Goal: Task Accomplishment & Management: Use online tool/utility

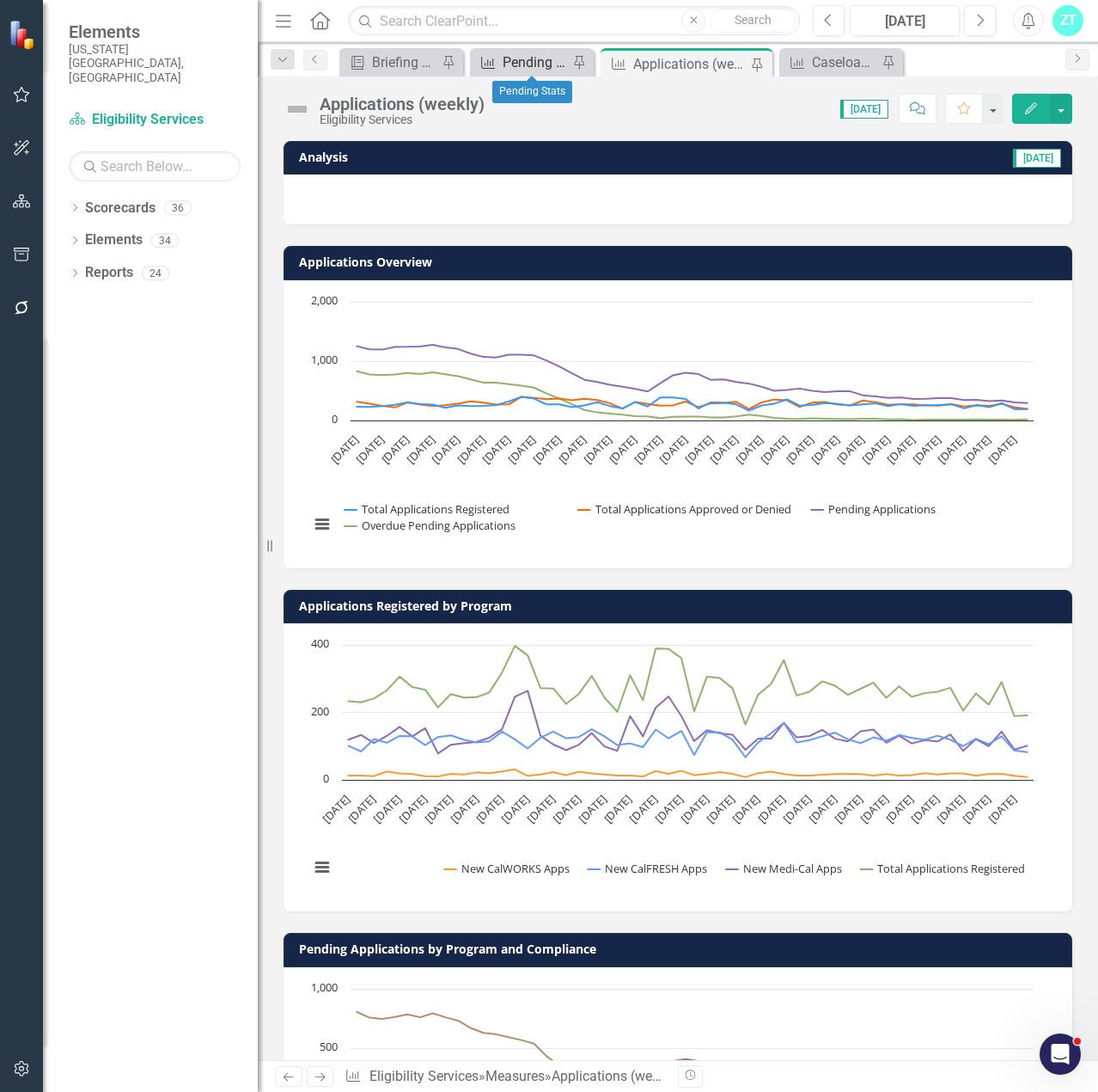
click at [525, 54] on div "Pending Stats" at bounding box center [535, 62] width 66 height 22
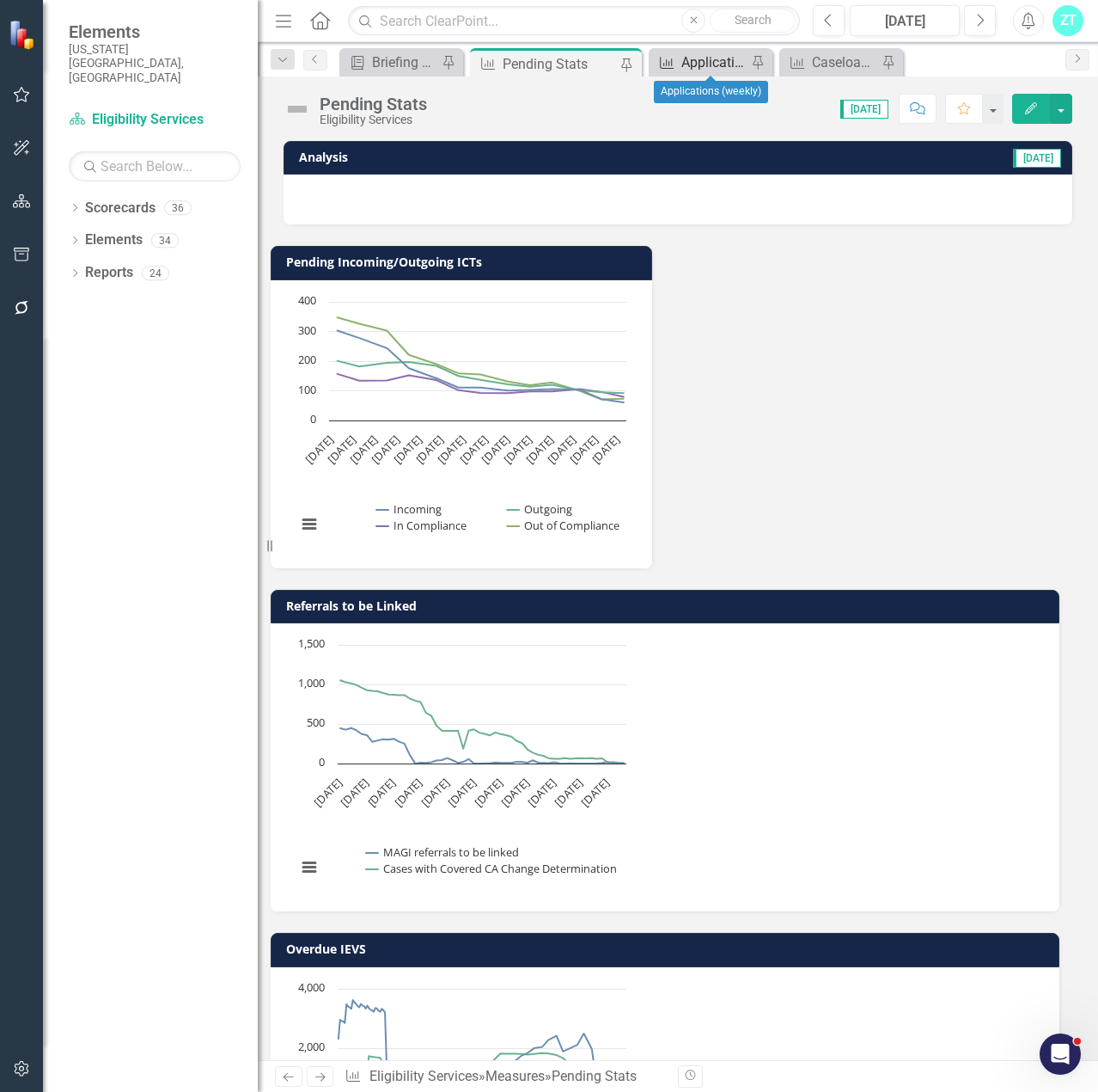
click at [716, 60] on div "Applications (weekly)" at bounding box center [715, 62] width 66 height 22
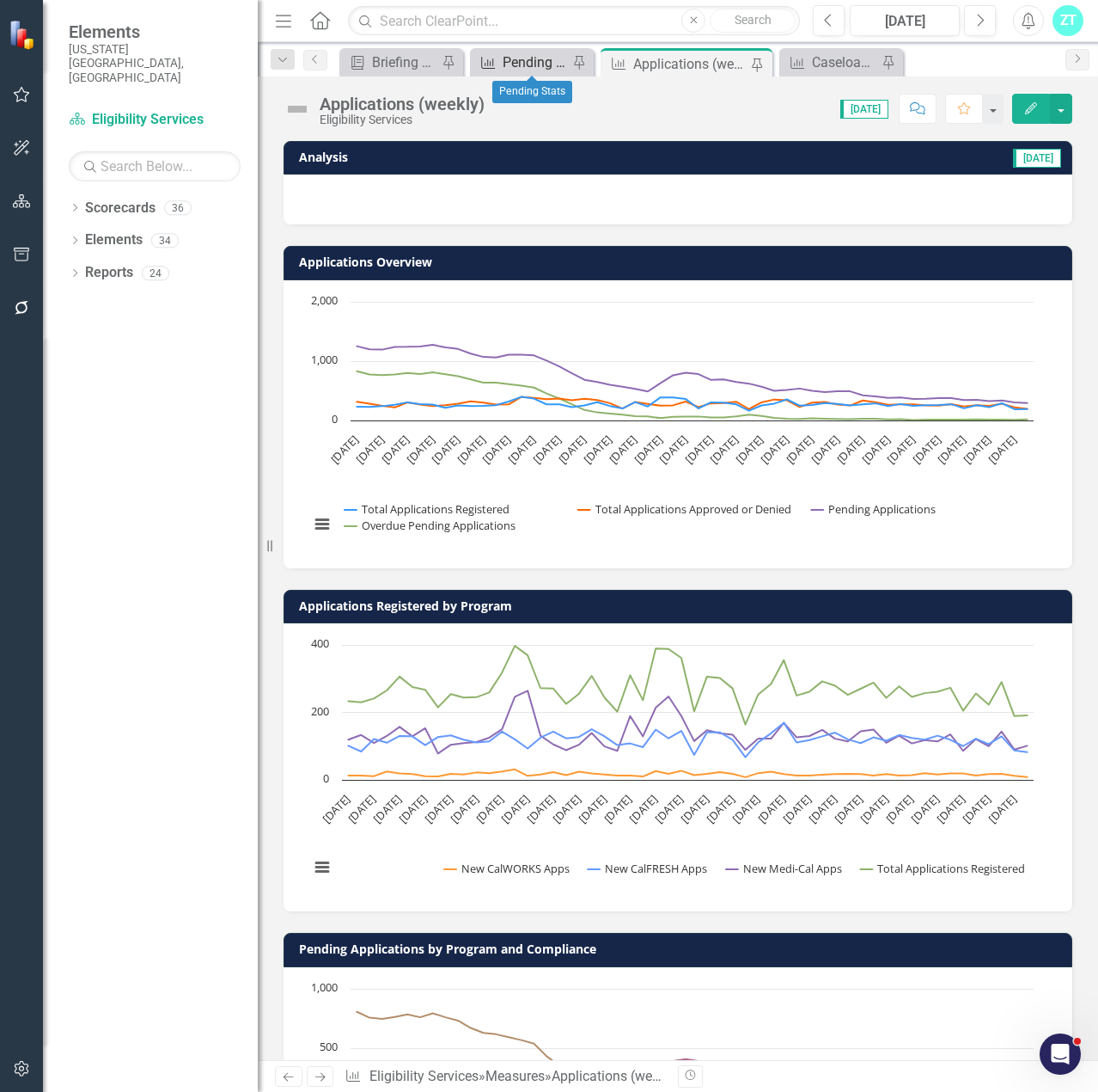
click at [509, 66] on div "Pending Stats" at bounding box center [535, 62] width 66 height 22
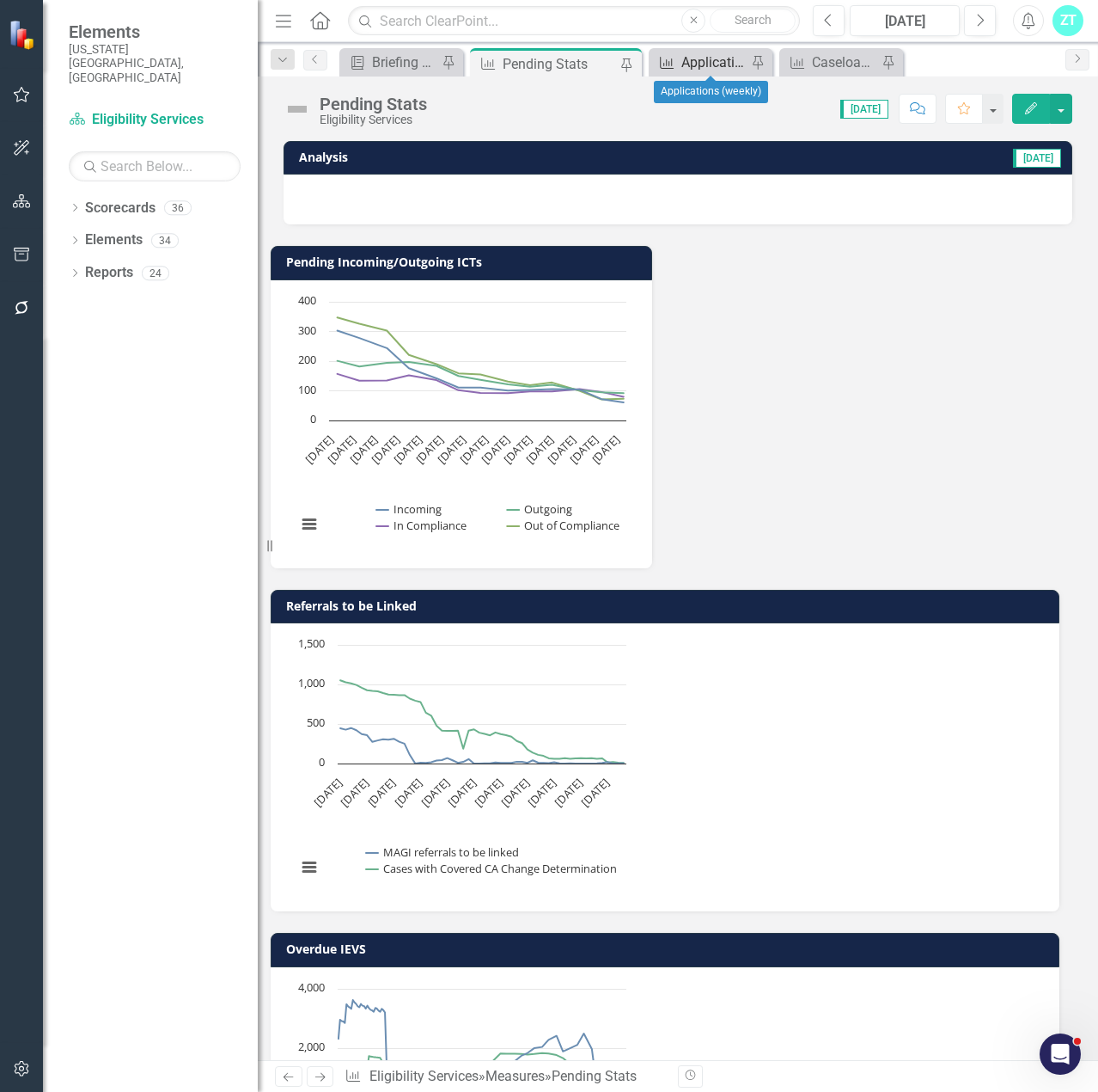
click at [675, 60] on icon "Measure" at bounding box center [667, 63] width 17 height 14
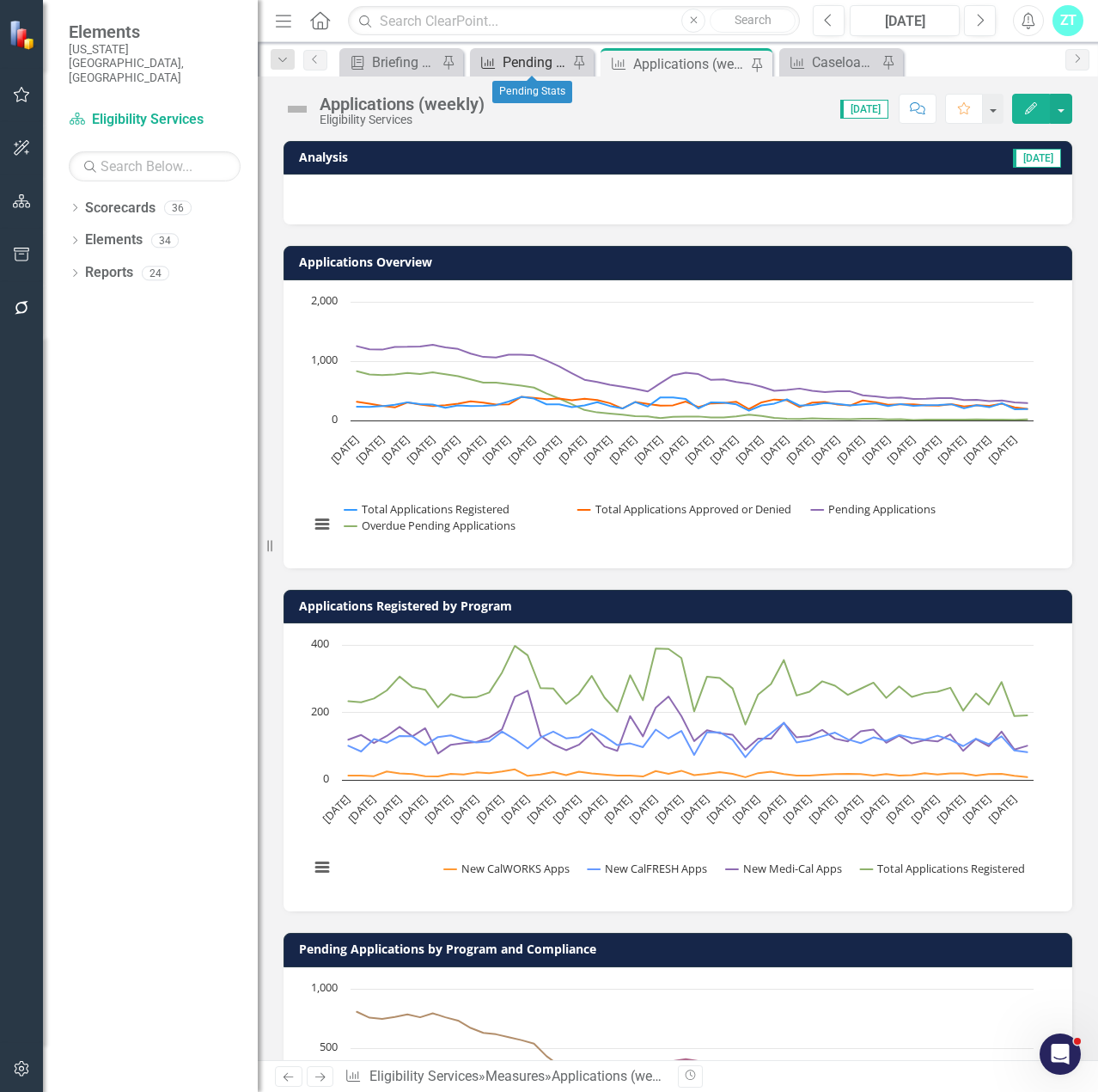
click at [508, 59] on div "Pending Stats" at bounding box center [535, 62] width 66 height 22
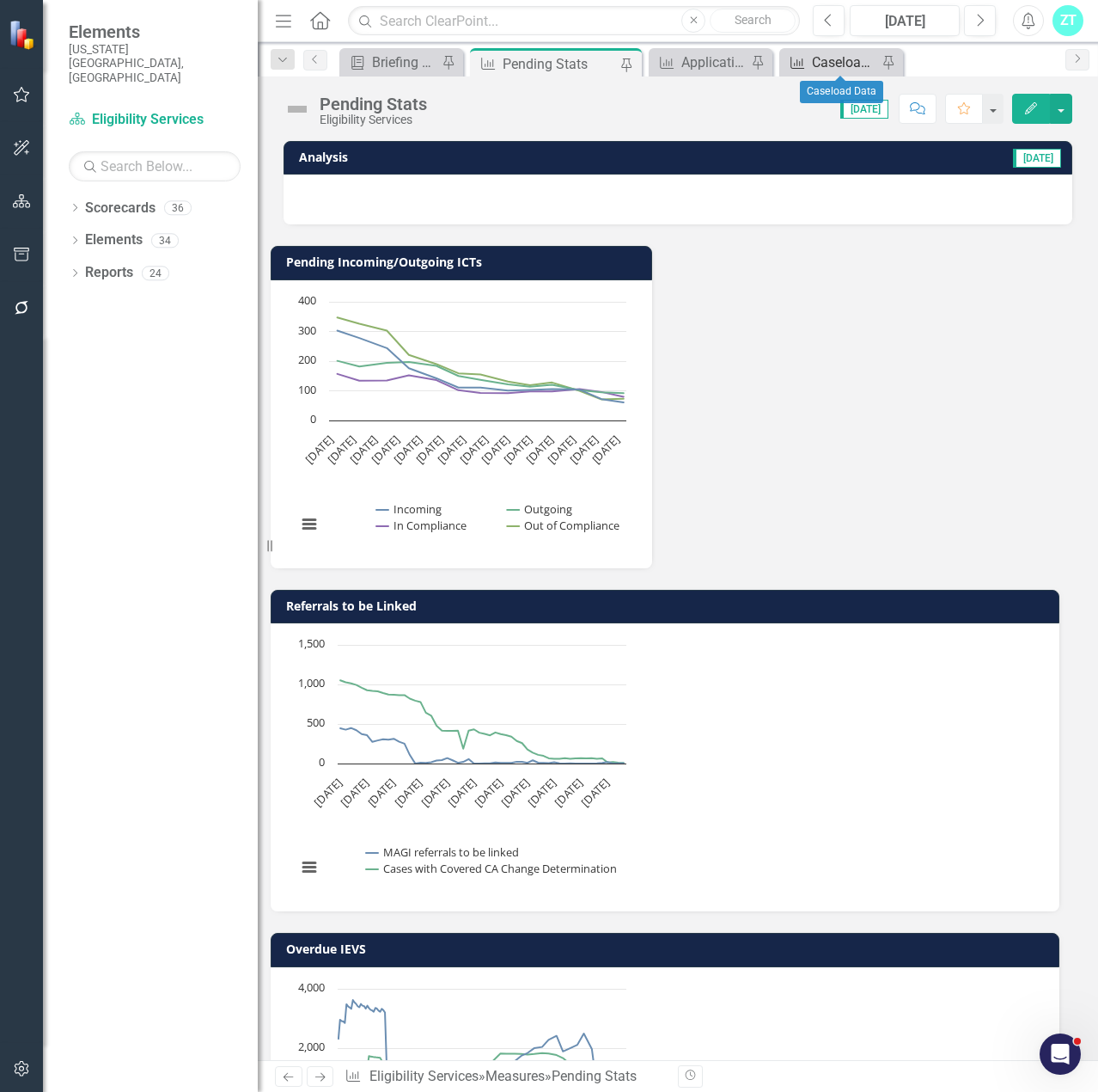
click at [818, 57] on div "Caseload Data" at bounding box center [845, 62] width 66 height 22
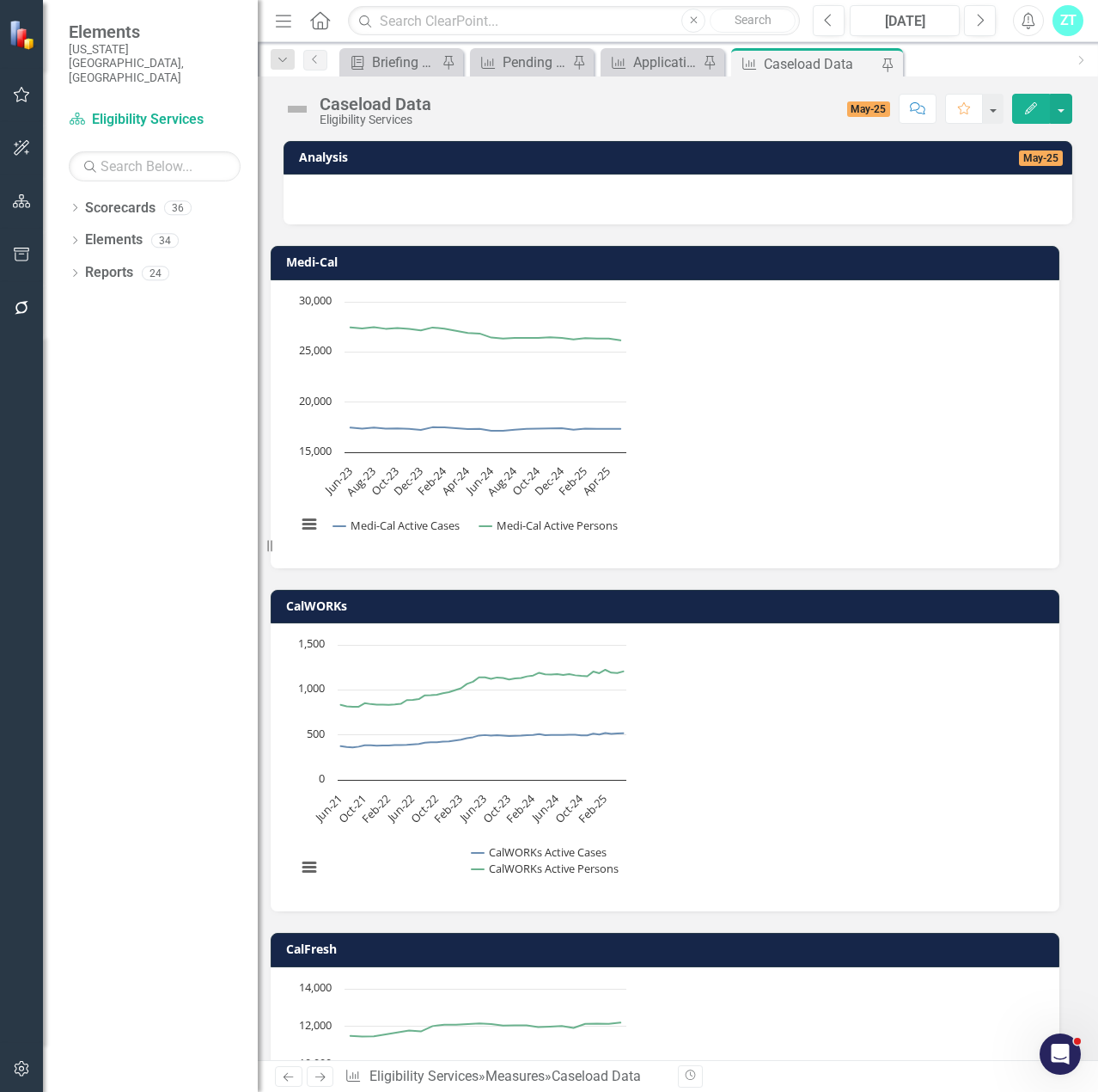
click at [1037, 108] on icon "Edit" at bounding box center [1032, 108] width 16 height 12
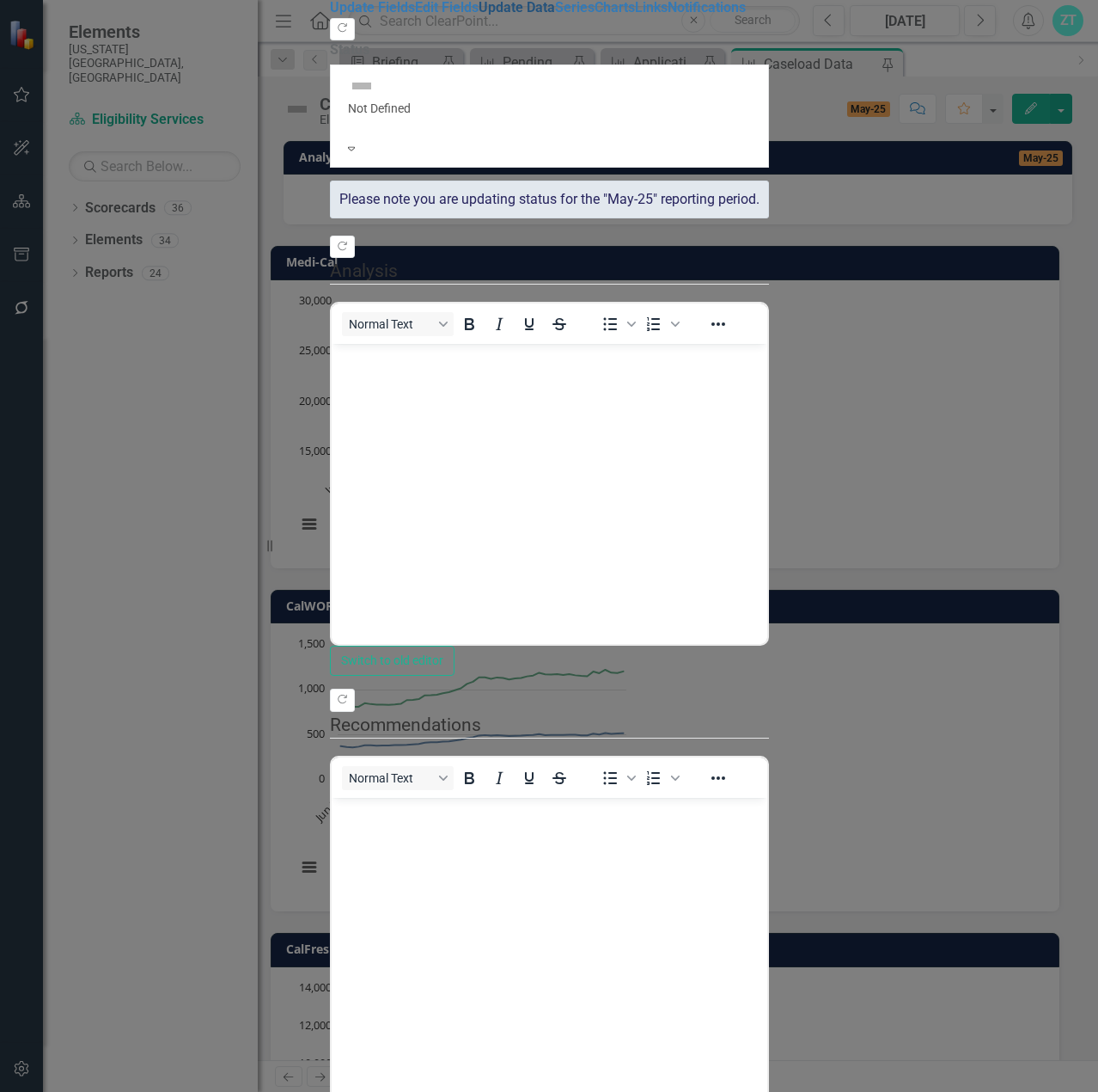
click at [479, 16] on link "Update Data" at bounding box center [517, 7] width 77 height 16
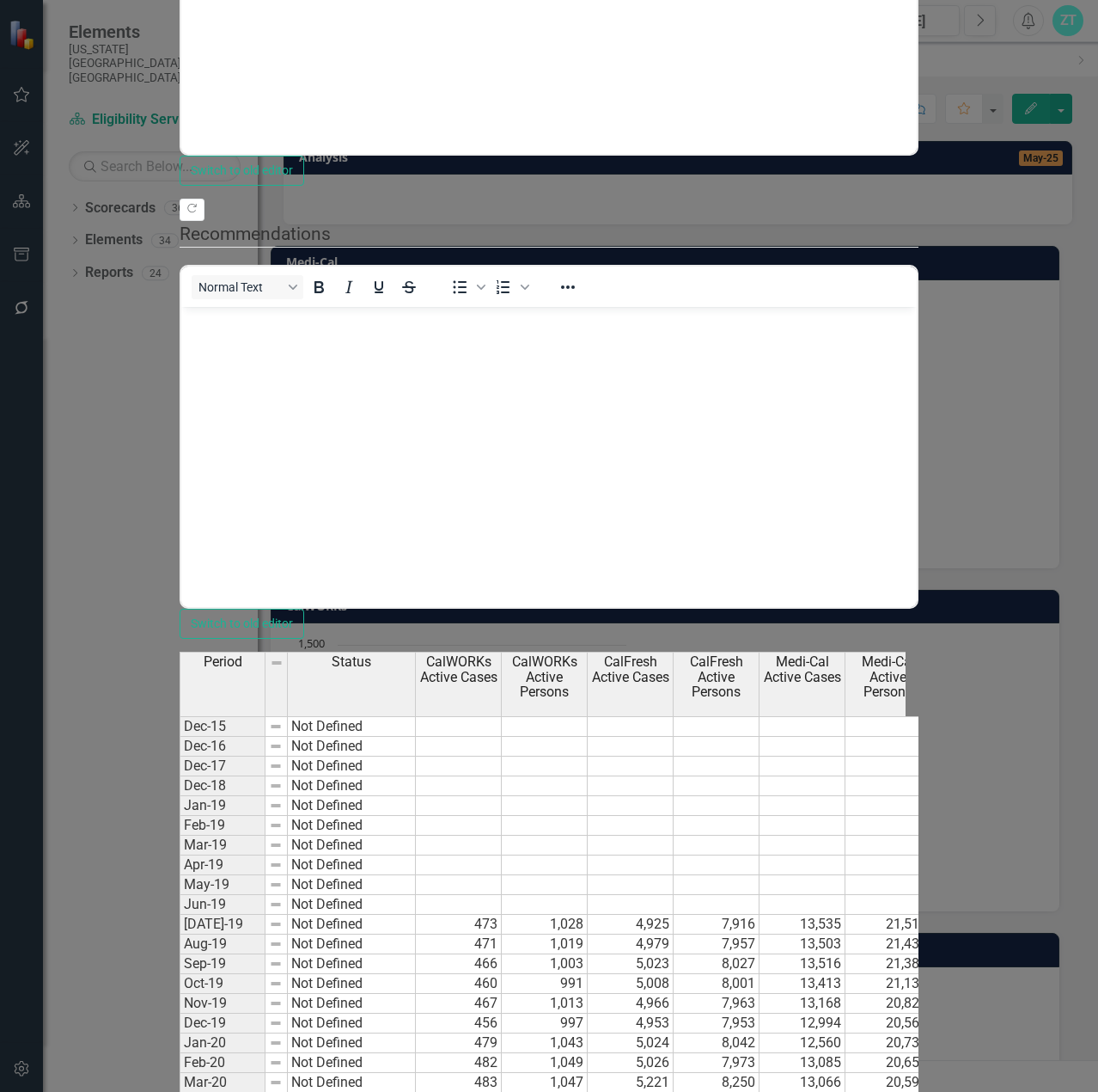
drag, startPoint x: 606, startPoint y: 370, endPoint x: 628, endPoint y: 318, distance: 56.5
click at [502, 954] on td "466" at bounding box center [459, 963] width 86 height 20
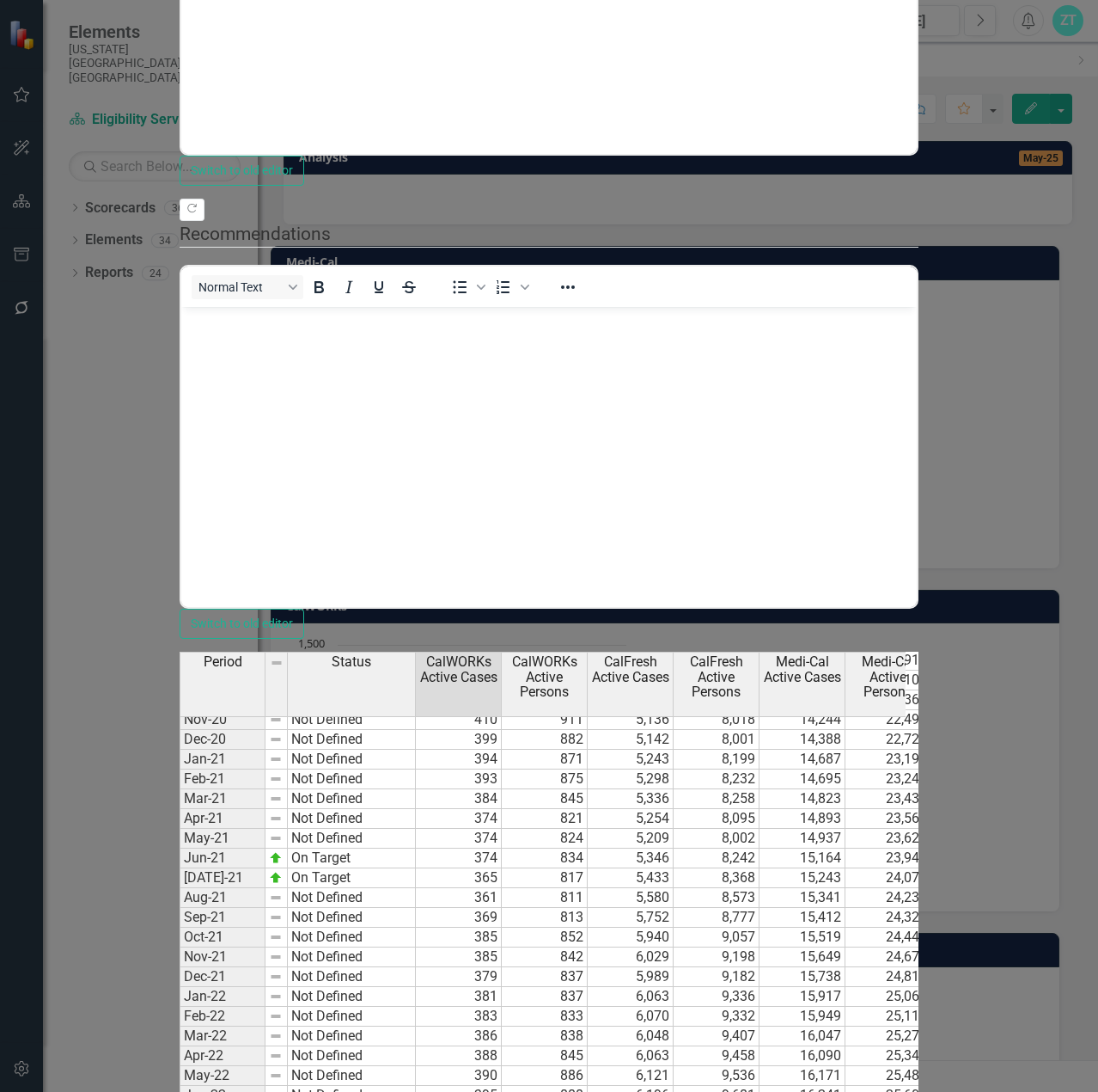
scroll to position [838, 0]
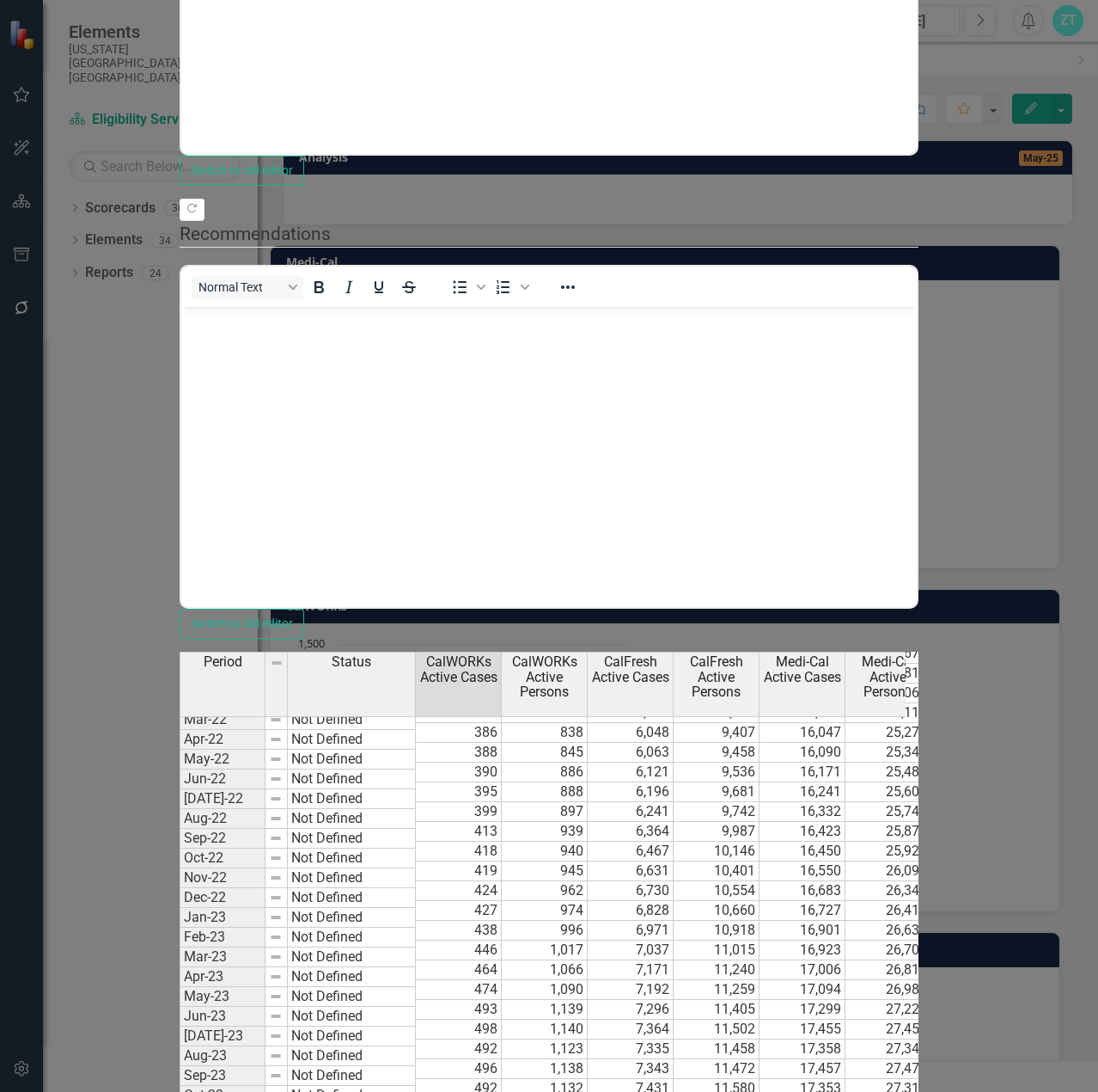
click at [180, 967] on div "Period Status CalWORKs Active Cases CalWORKs Active Persons CalFresh Active Cas…" at bounding box center [180, 975] width 0 height 1311
type textarea "493"
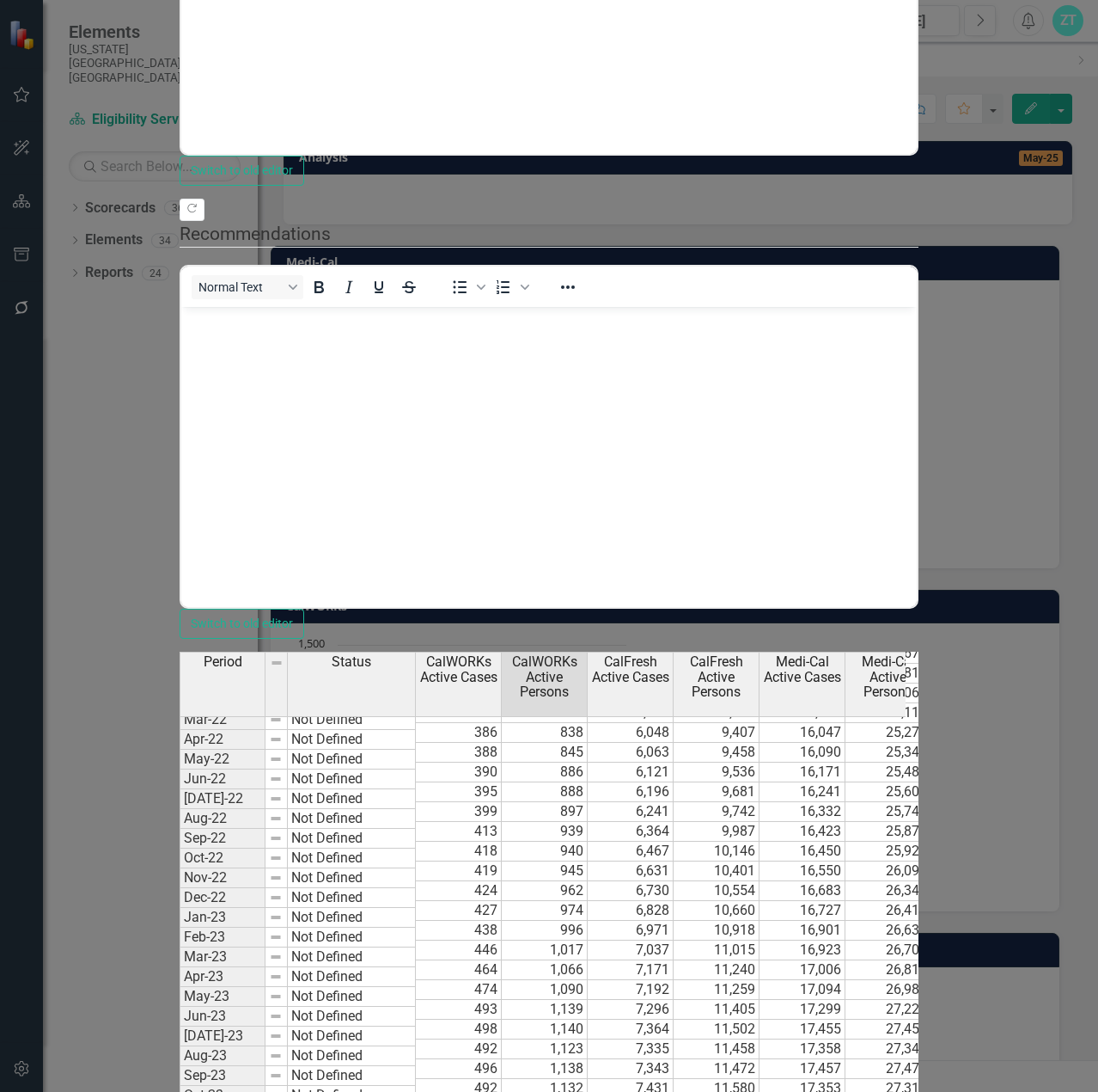
type textarea "1134"
type textarea "7784"
type textarea "11664"
type textarea "17243"
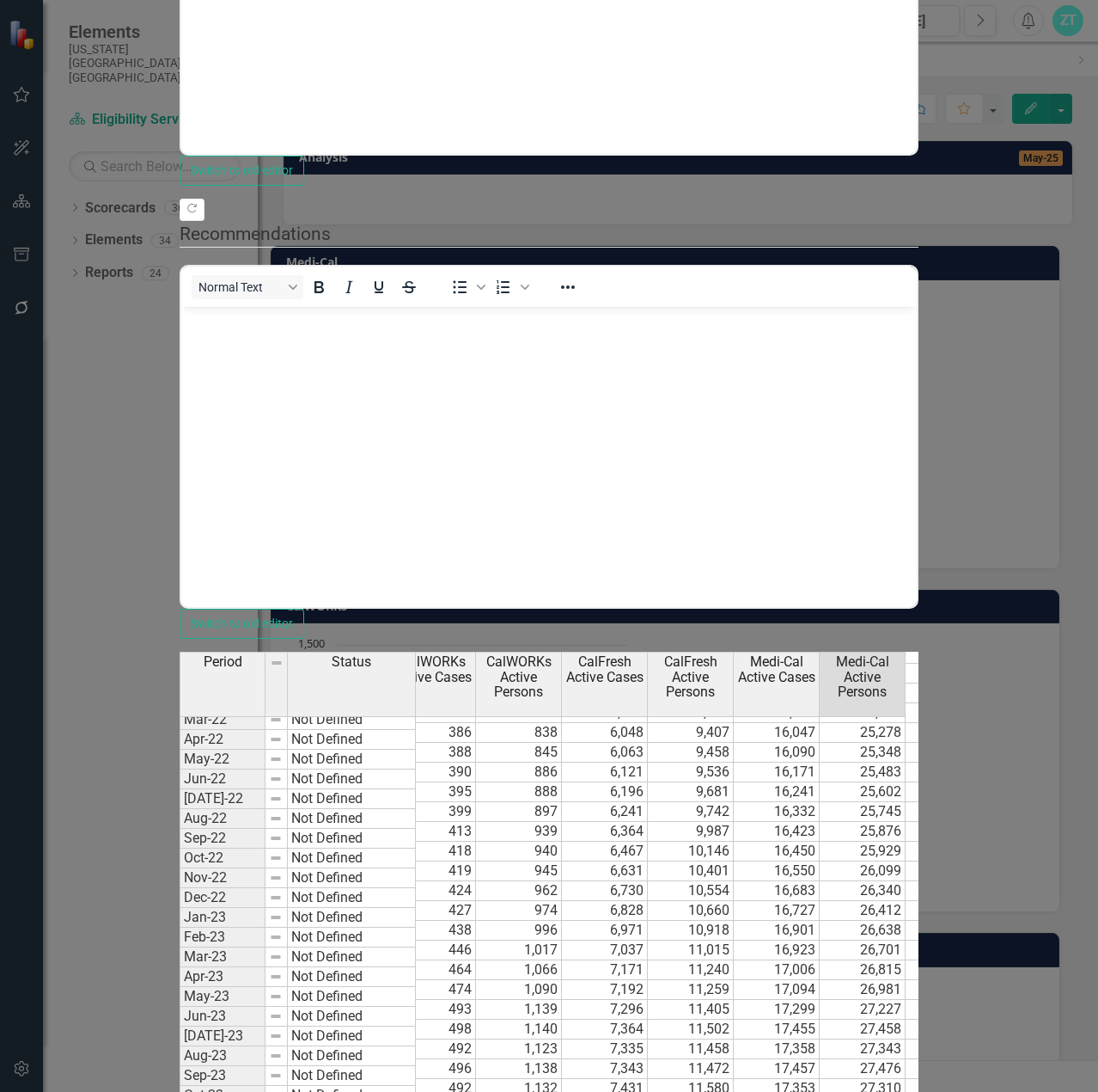
type textarea "25852"
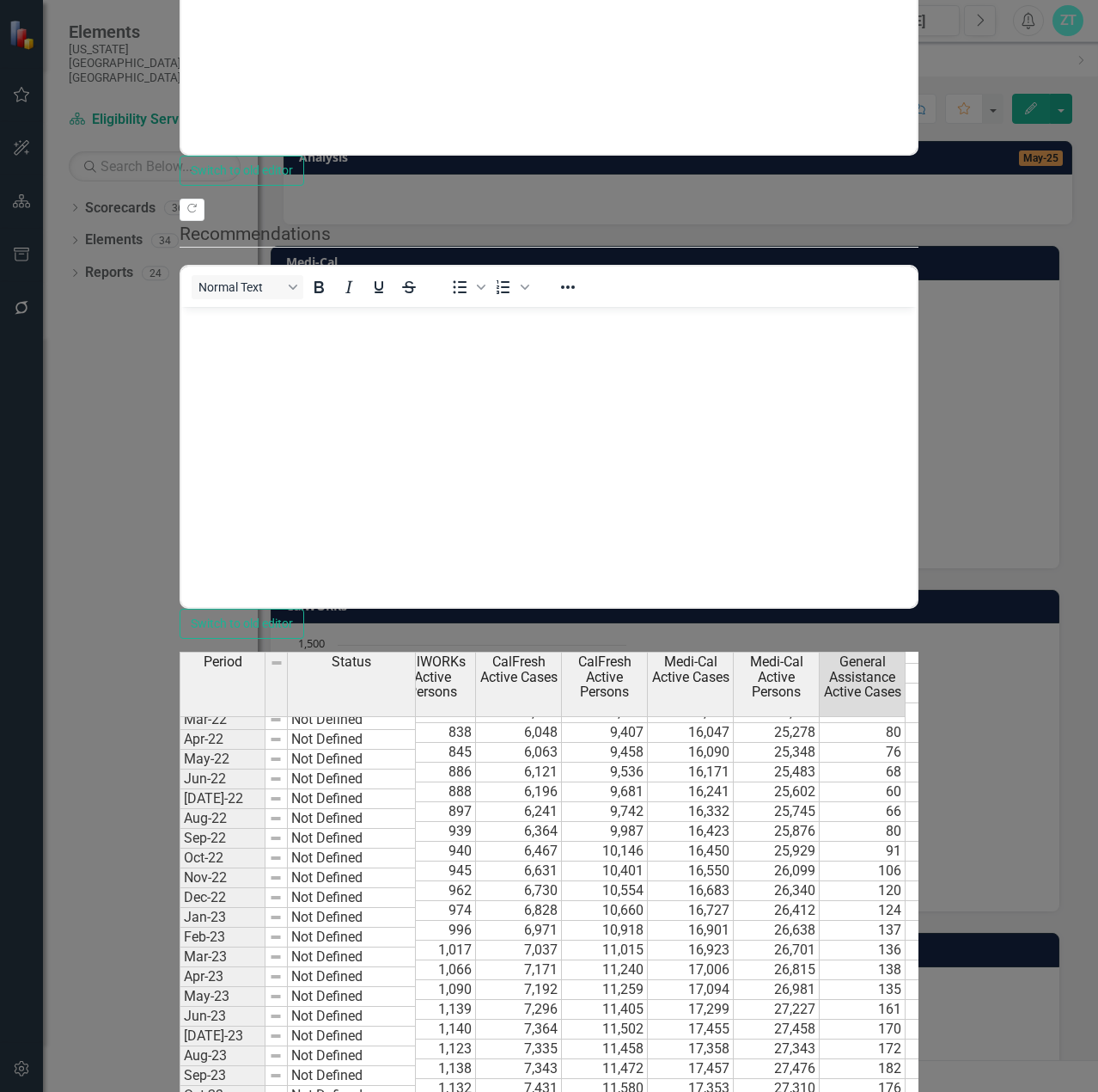
type textarea "212"
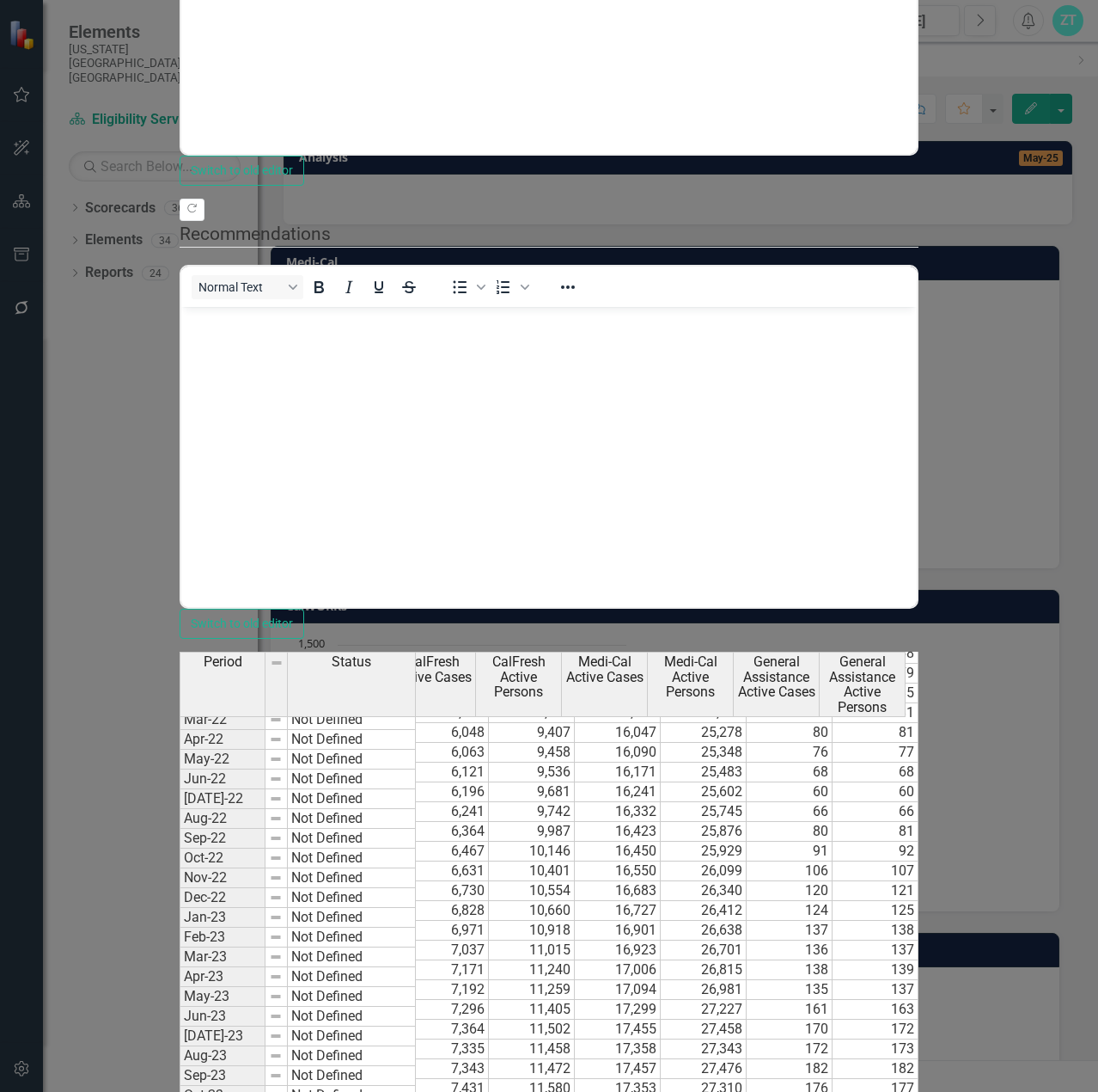
scroll to position [0, 0]
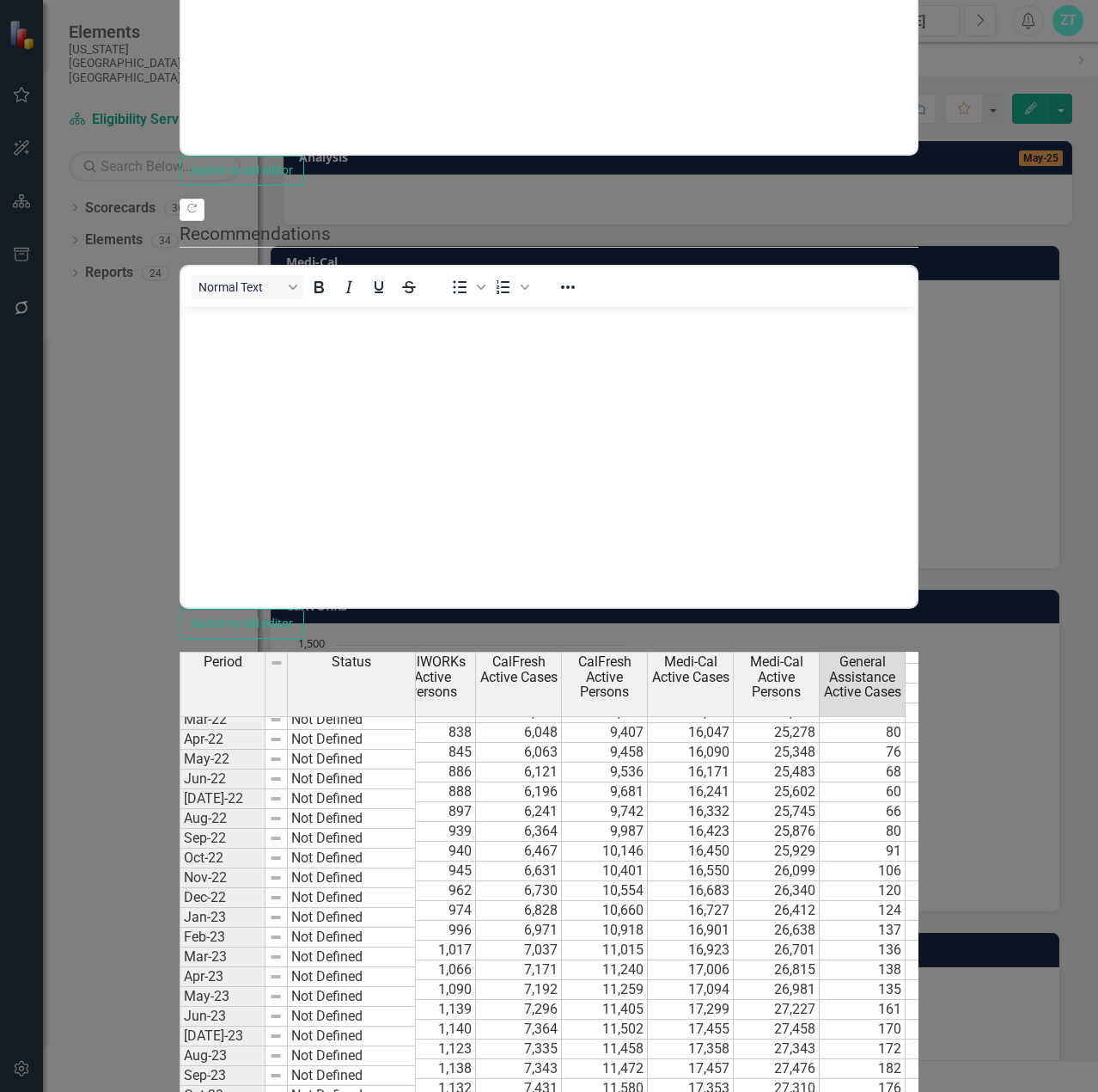
scroll to position [0, 198]
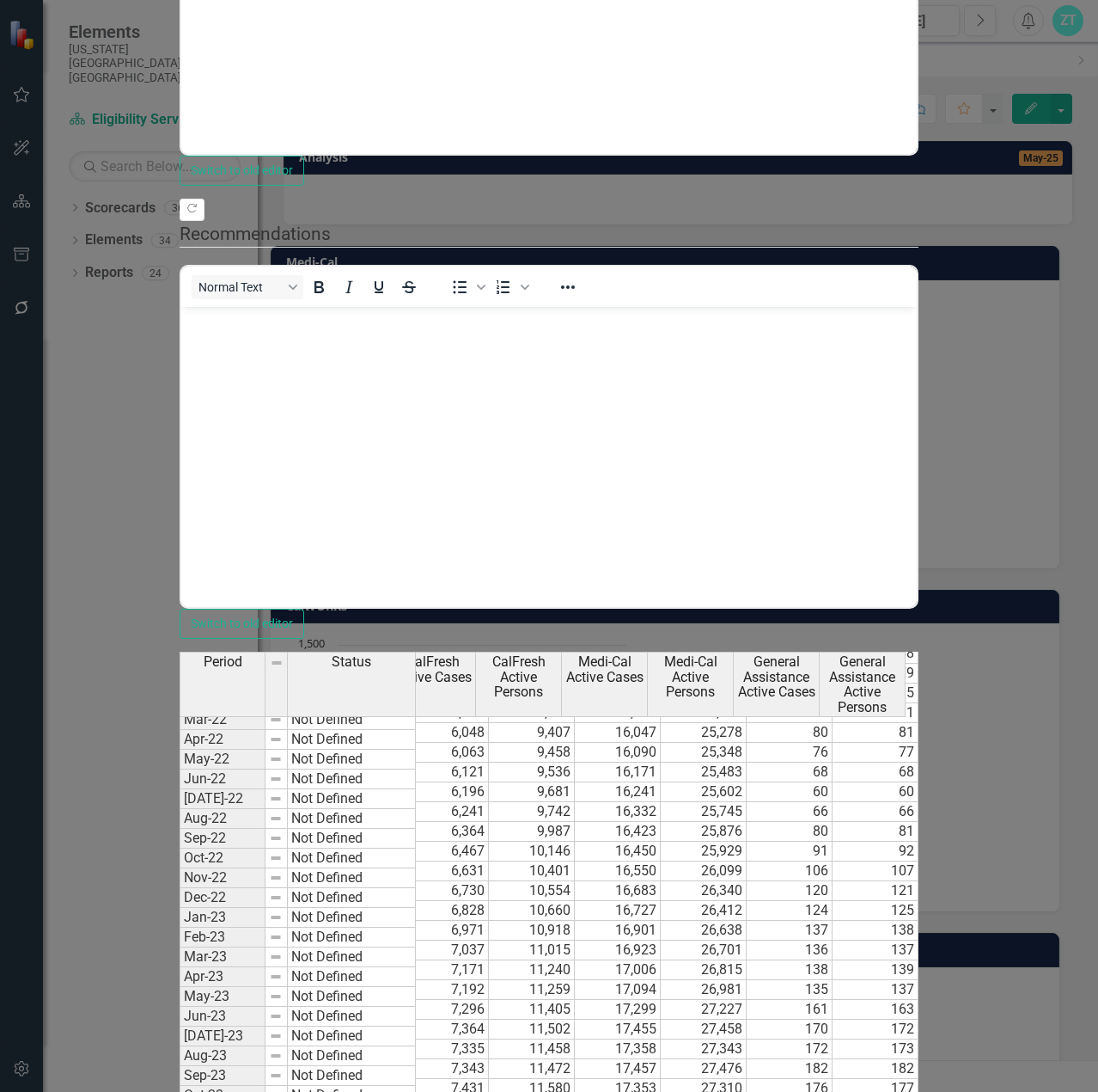
type textarea "240"
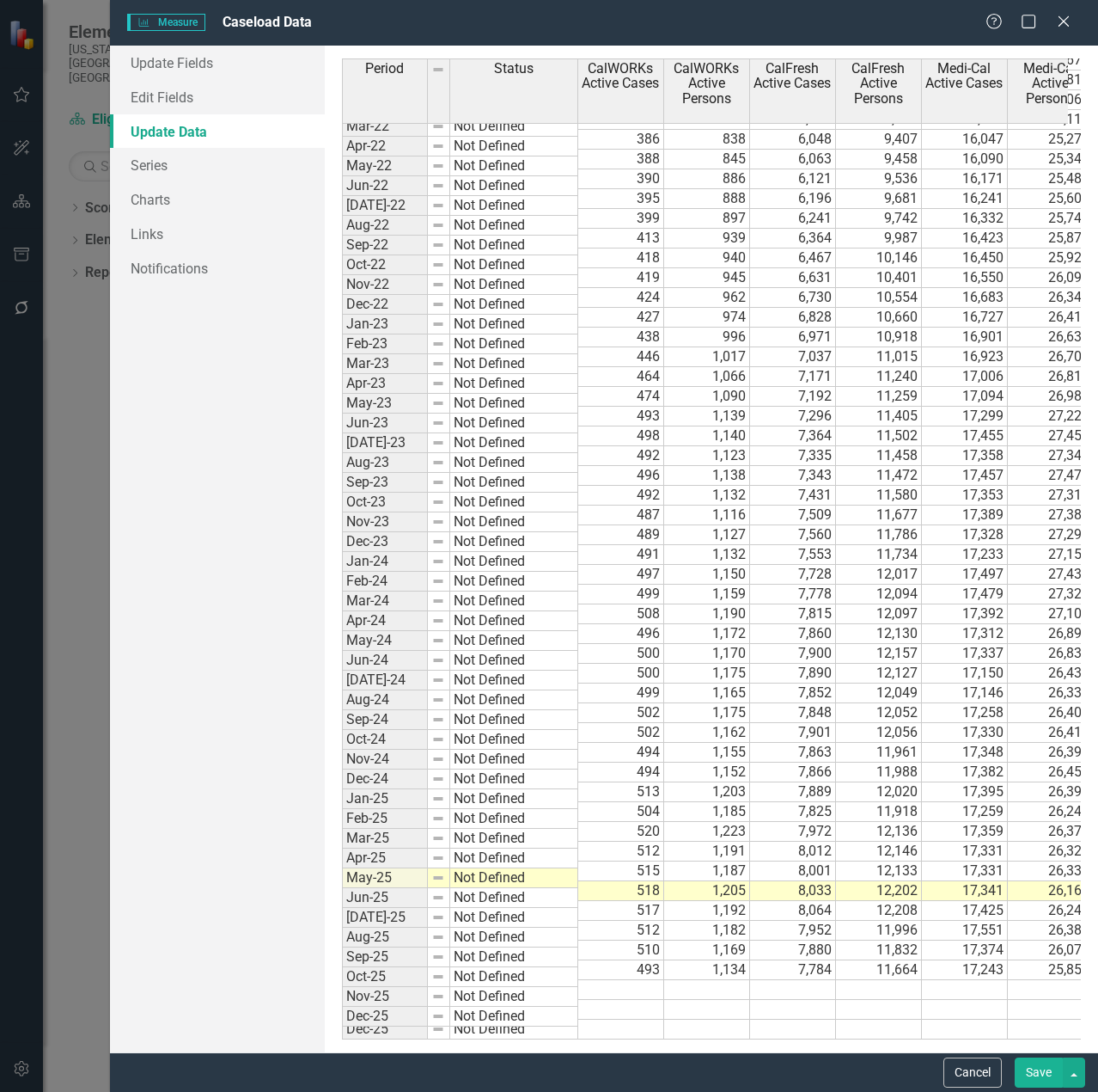
click at [342, 944] on div "Period Status CalWORKs Active Cases CalWORKs Active Persons CalFresh Active Cas…" at bounding box center [342, 432] width 0 height 1213
click at [614, 920] on td "512" at bounding box center [622, 930] width 86 height 20
click at [809, 920] on td "7,952" at bounding box center [793, 930] width 86 height 20
drag, startPoint x: 881, startPoint y: 920, endPoint x: 897, endPoint y: 925, distance: 16.8
click at [885, 921] on td "11,996" at bounding box center [880, 930] width 86 height 20
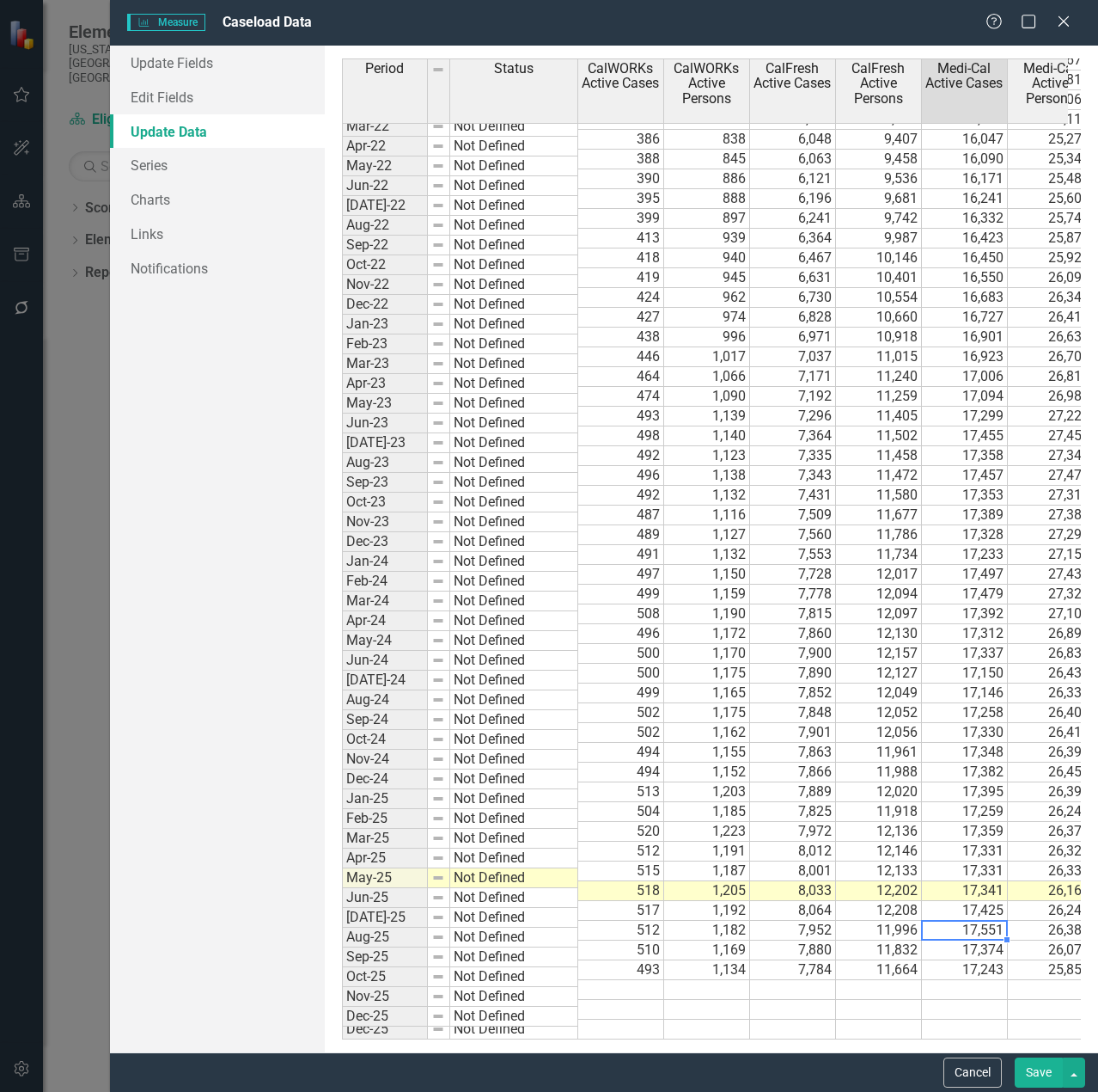
click at [966, 920] on td "17,551" at bounding box center [965, 930] width 86 height 20
click at [1044, 1078] on button "Save" at bounding box center [1039, 1072] width 48 height 30
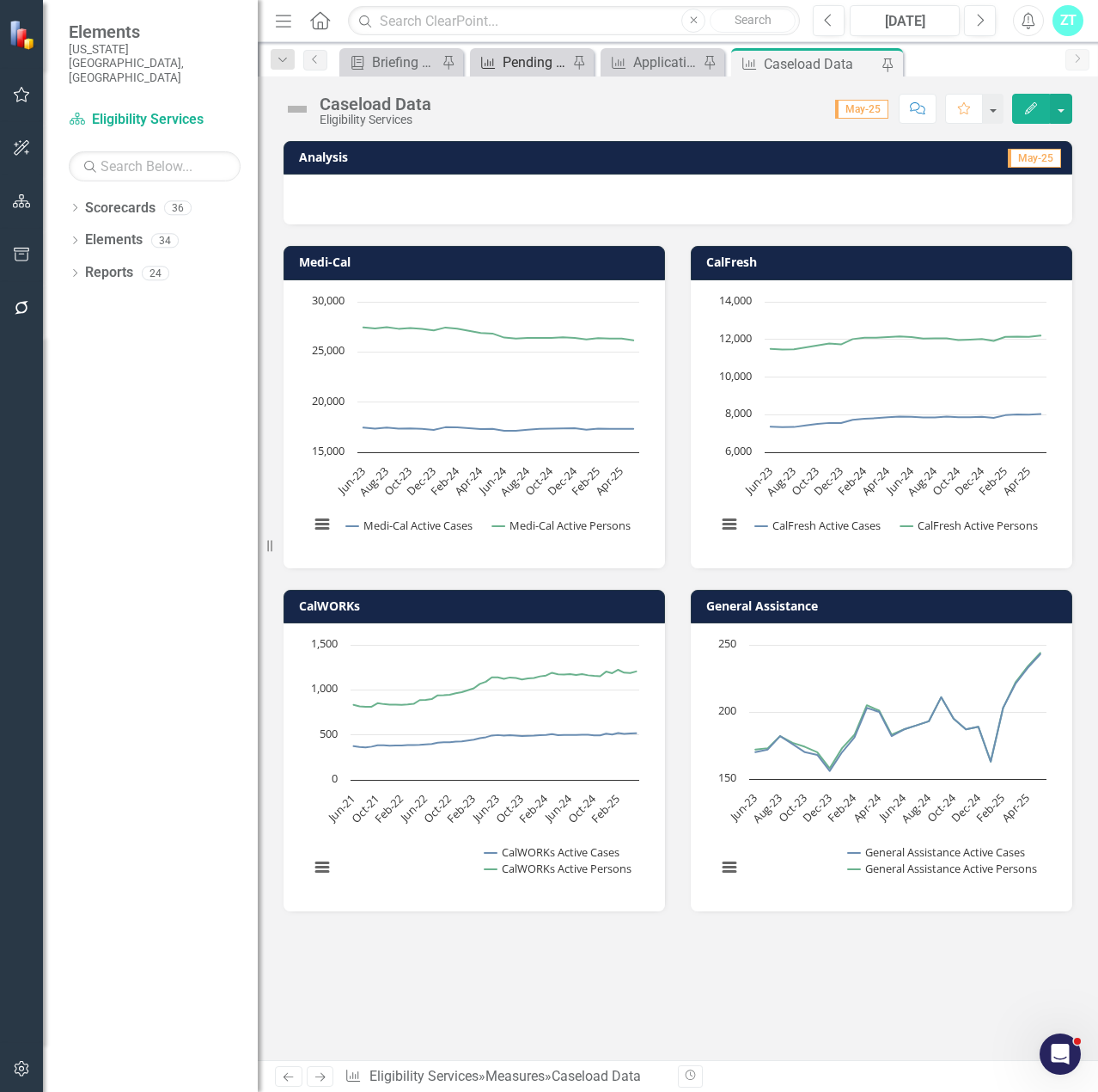
click at [519, 71] on div "Pending Stats" at bounding box center [535, 62] width 66 height 22
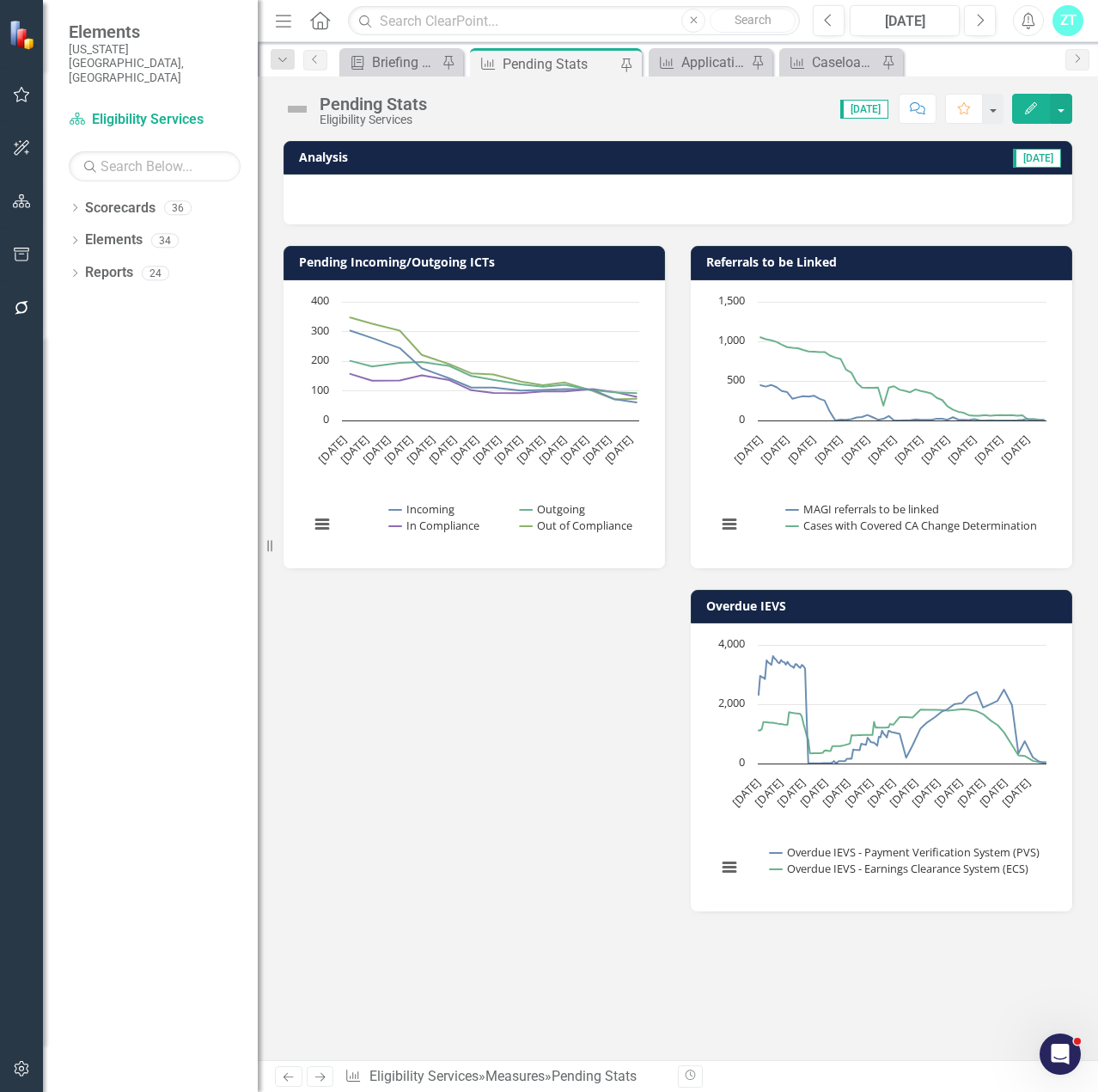
click at [1027, 105] on icon "Edit" at bounding box center [1032, 108] width 16 height 12
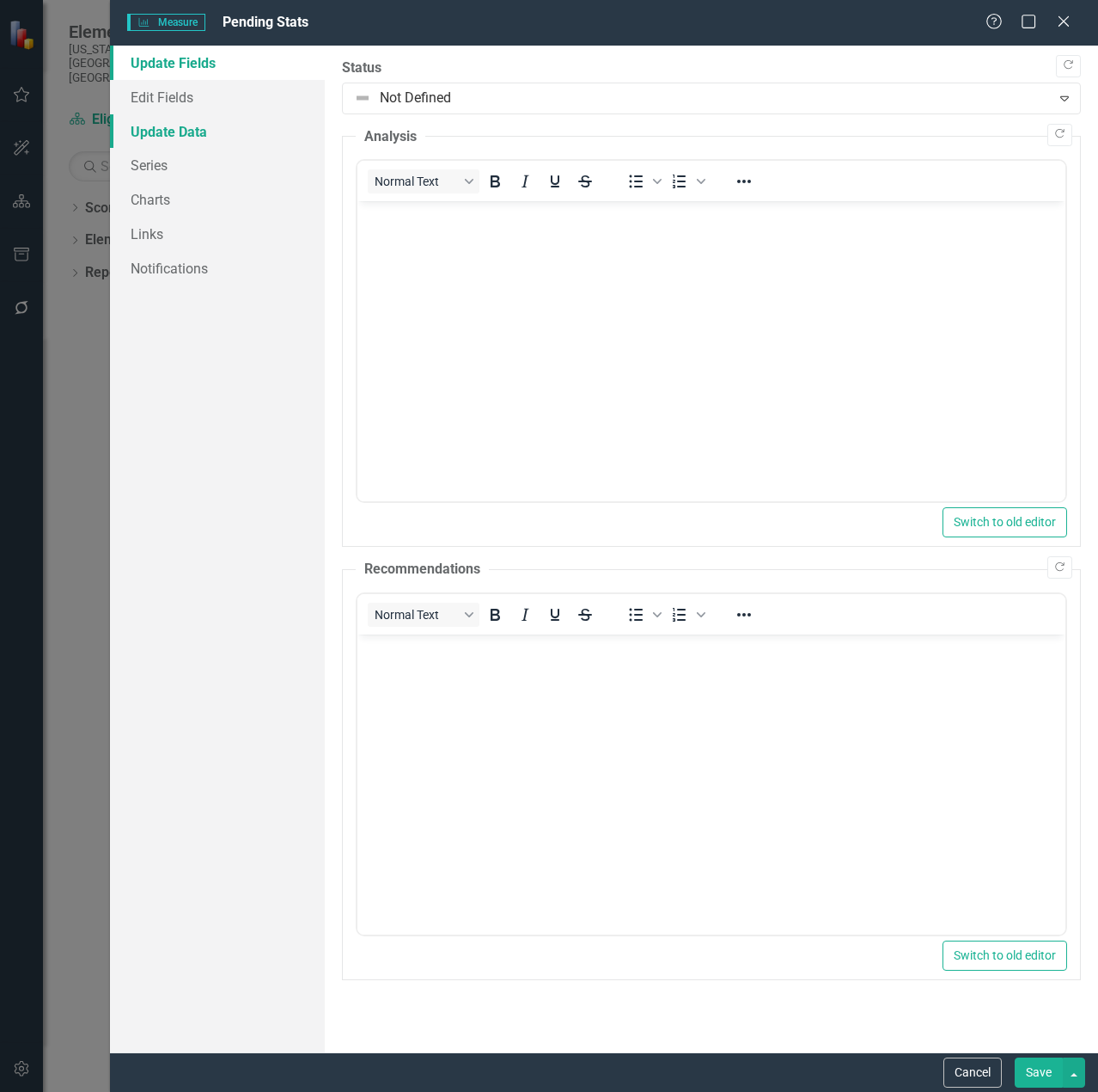
click at [159, 126] on link "Update Data" at bounding box center [217, 131] width 215 height 35
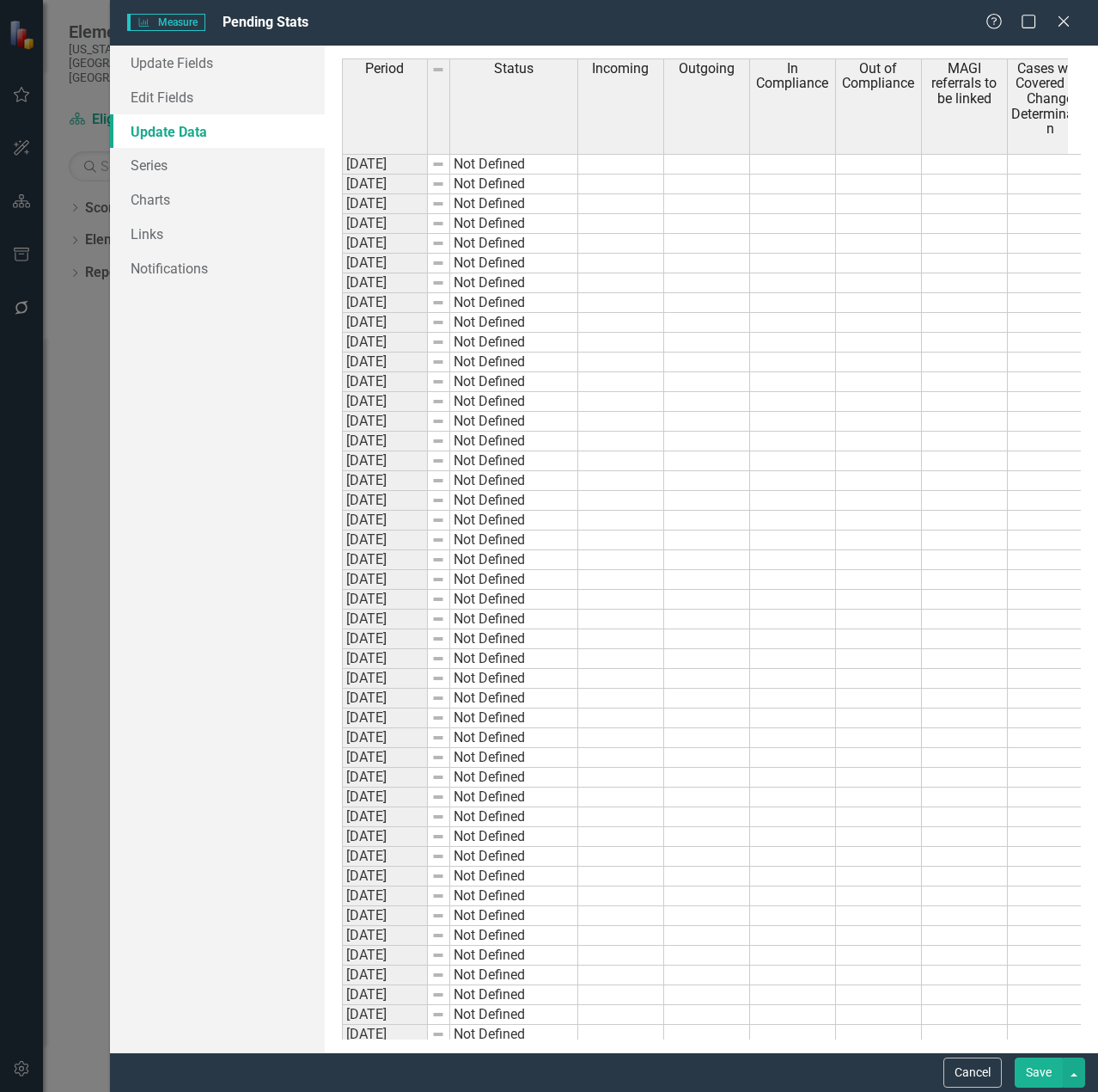
click at [661, 496] on td at bounding box center [622, 501] width 86 height 20
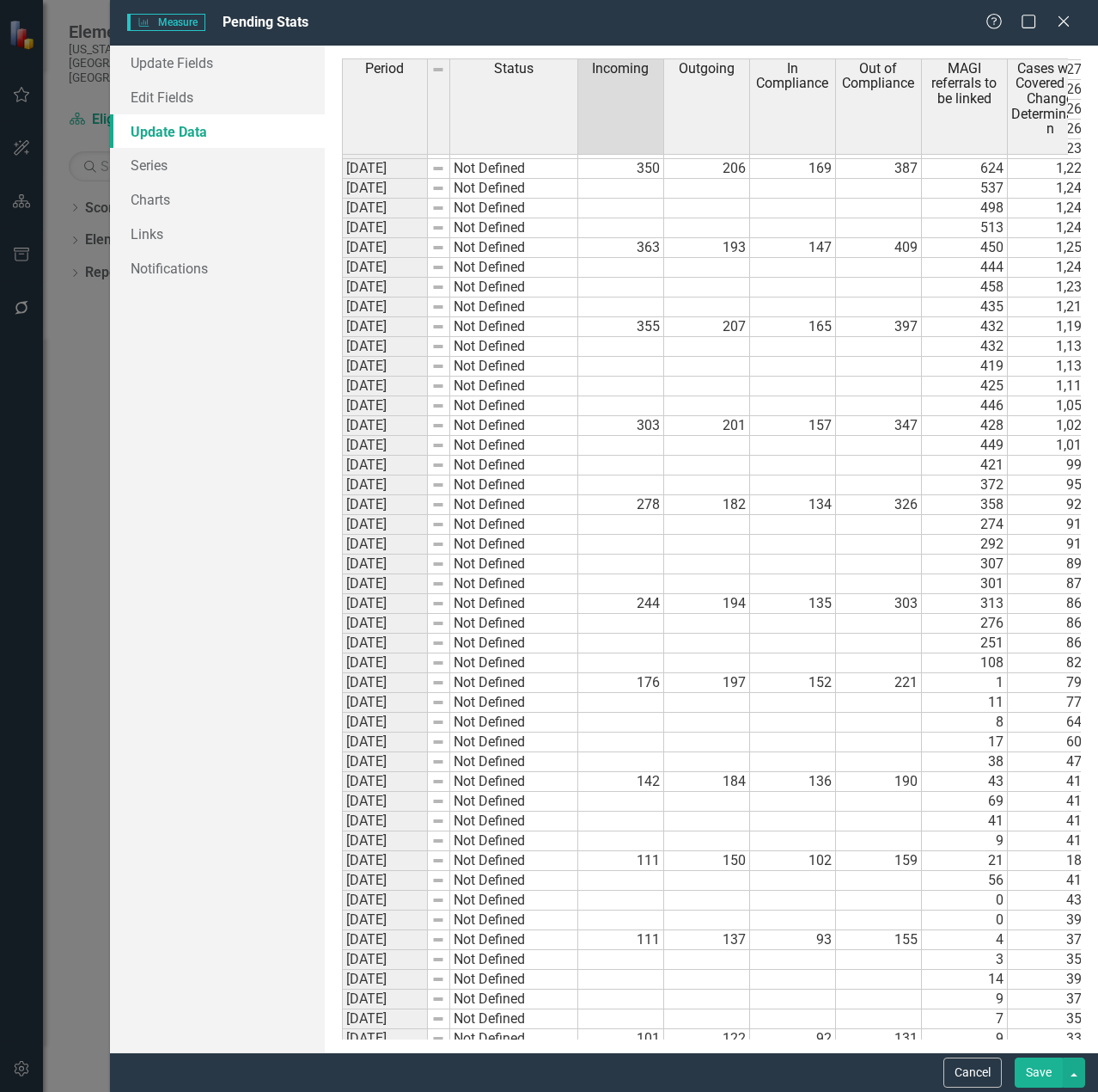
scroll to position [7565, 0]
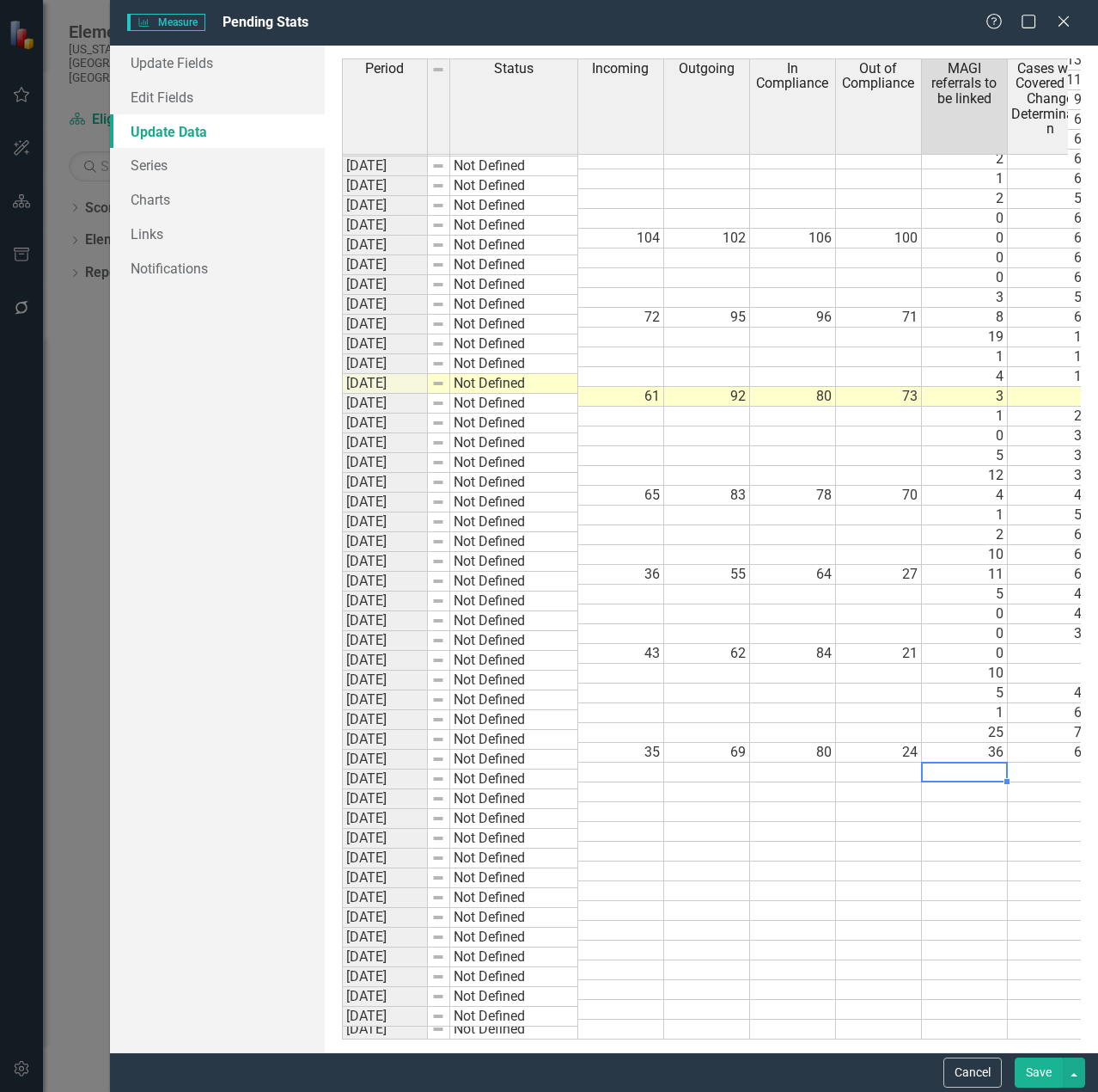
click at [972, 762] on td at bounding box center [965, 772] width 86 height 20
click at [972, 742] on td "36" at bounding box center [965, 752] width 86 height 20
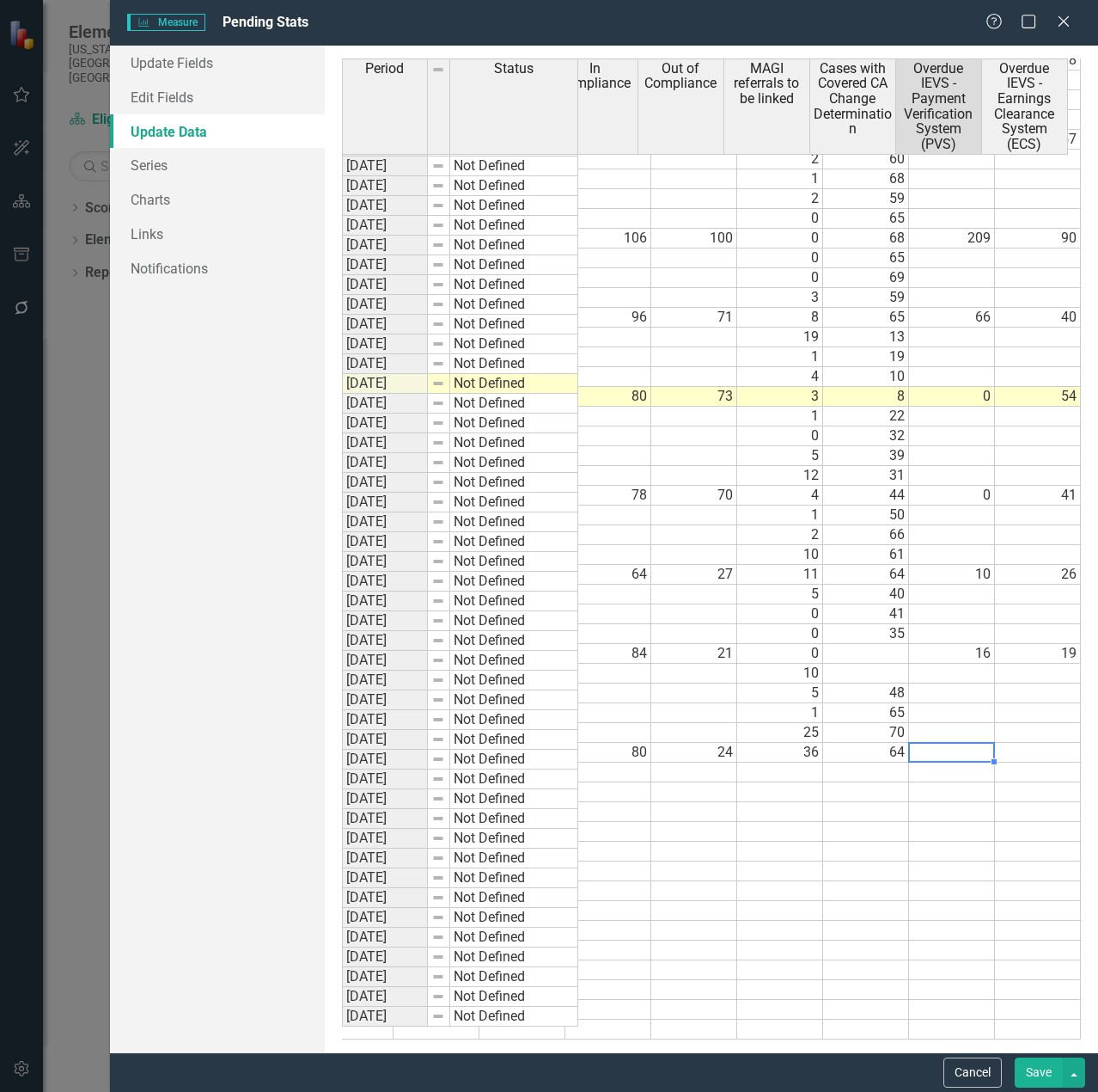
click at [953, 742] on td at bounding box center [952, 752] width 86 height 20
type textarea "72"
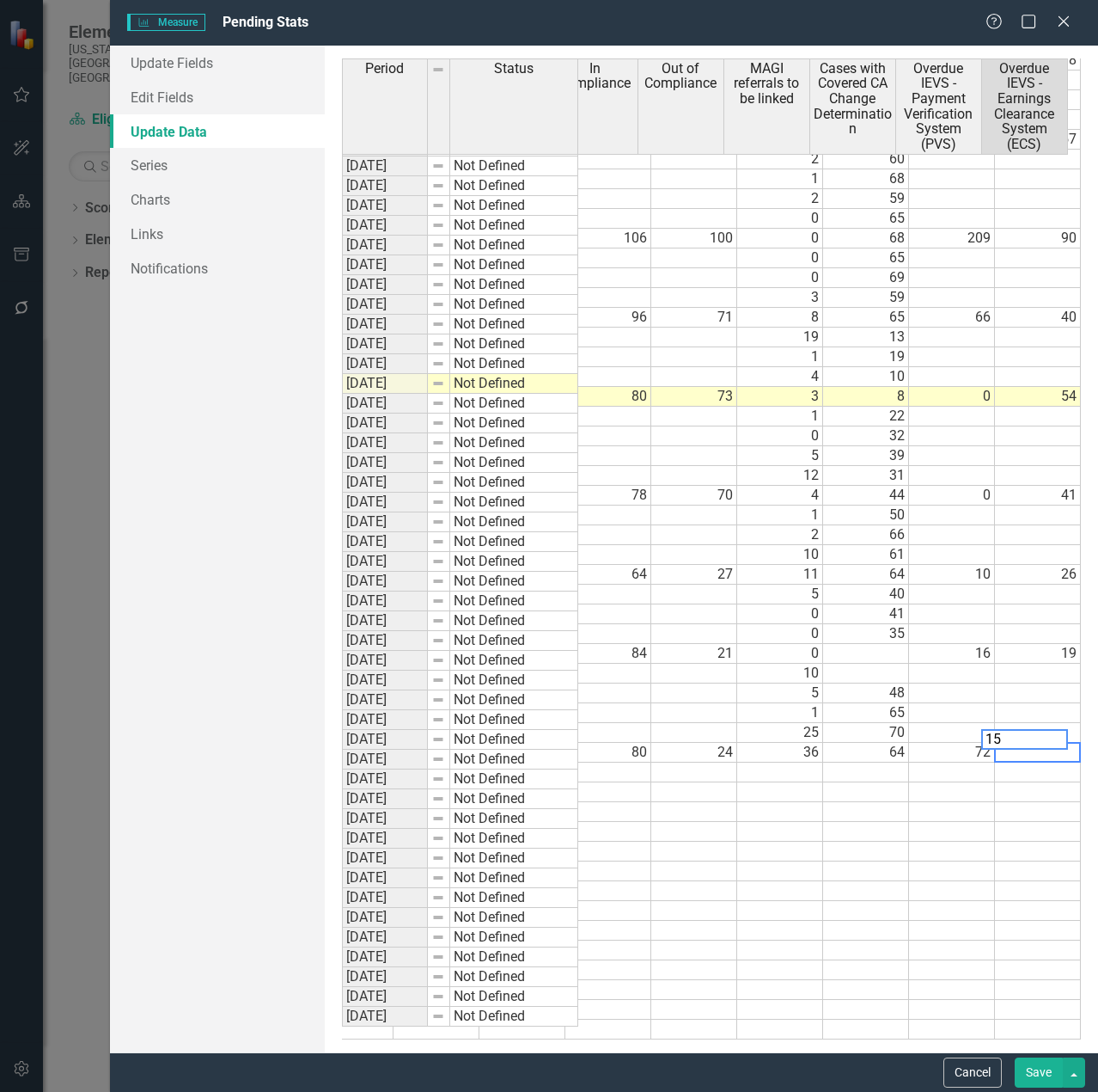
type textarea "15"
click at [888, 920] on td at bounding box center [867, 930] width 86 height 20
click at [1032, 1074] on button "Save" at bounding box center [1039, 1072] width 48 height 30
